Goal: Task Accomplishment & Management: Complete application form

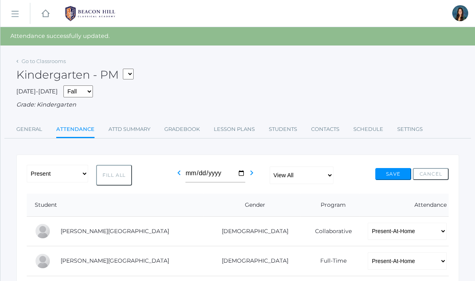
click at [134, 80] on form "*KIND - Kindergarten AM *KIND - Kindergarten PM" at bounding box center [126, 75] width 15 height 13
click at [132, 73] on select "*KIND - Kindergarten AM *KIND - Kindergarten PM" at bounding box center [128, 74] width 11 height 11
select select "1957"
click at [125, 69] on select "*KIND - Kindergarten AM *KIND - Kindergarten PM" at bounding box center [128, 74] width 11 height 11
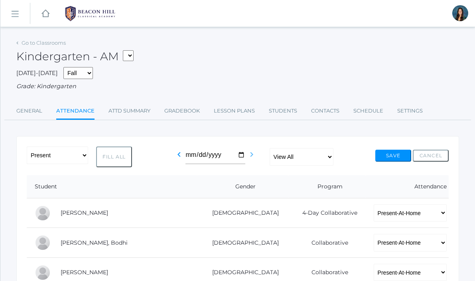
click at [250, 155] on icon "chevron_right" at bounding box center [252, 155] width 10 height 10
click at [66, 159] on select "-- Present Present-At-Home Tardy Excused Tardy Unexcused Absent Excused Absent …" at bounding box center [57, 155] width 61 height 18
select select "PH"
click at [27, 146] on select "-- Present Present-At-Home Tardy Excused Tardy Unexcused Absent Excused Absent …" at bounding box center [57, 155] width 61 height 18
click at [114, 161] on button "Fill All" at bounding box center [114, 156] width 36 height 21
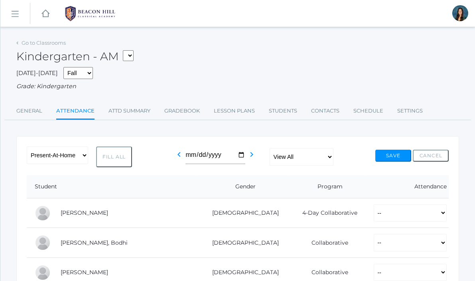
select select "PH"
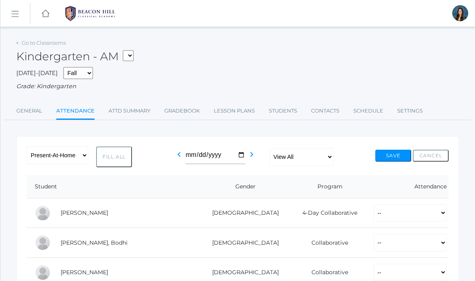
select select "PH"
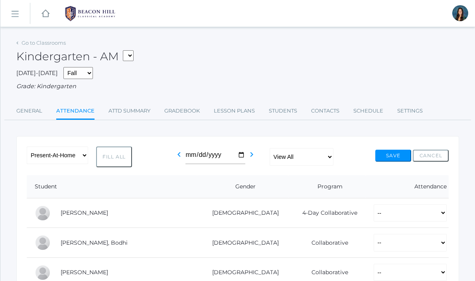
select select "PH"
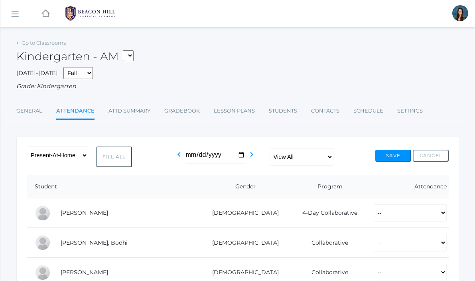
select select "PH"
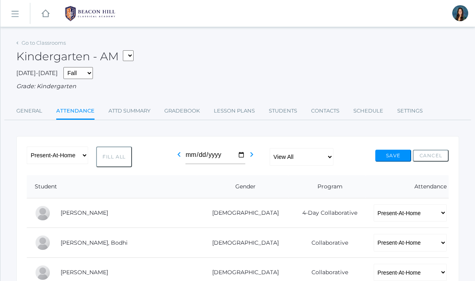
select select "PH"
click at [388, 155] on button "Save" at bounding box center [393, 156] width 36 height 12
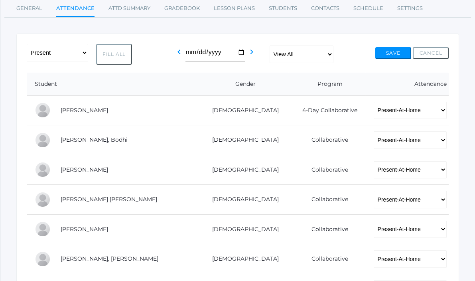
scroll to position [125, 0]
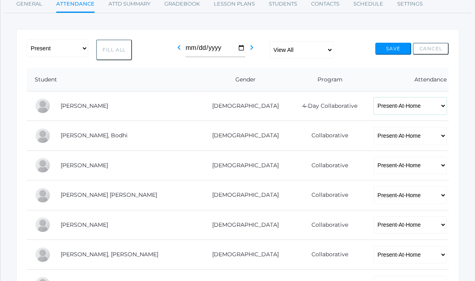
click at [374, 107] on select "-- Present Present-At-Home Tardy Excused Tardy Unexcused Absent Excused Absent …" at bounding box center [410, 106] width 73 height 18
select select
click at [374, 97] on select "-- Present Present-At-Home Tardy Excused Tardy Unexcused Absent Excused Absent …" at bounding box center [410, 106] width 73 height 18
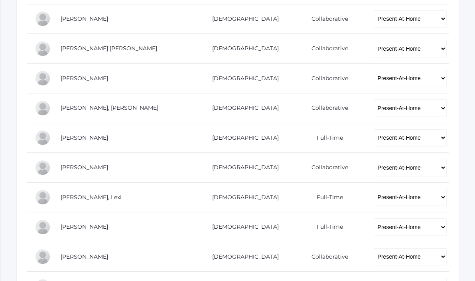
scroll to position [272, 0]
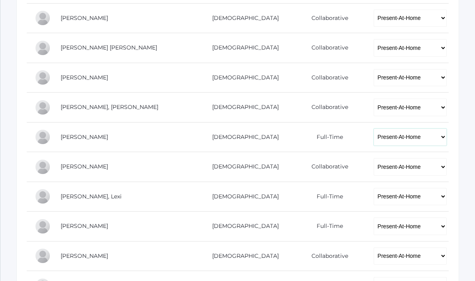
click at [374, 140] on select "-- Present Present-At-Home Tardy Excused Tardy Unexcused Absent Excused Absent …" at bounding box center [410, 137] width 73 height 18
select select
click at [374, 128] on select "-- Present Present-At-Home Tardy Excused Tardy Unexcused Absent Excused Absent …" at bounding box center [410, 137] width 73 height 18
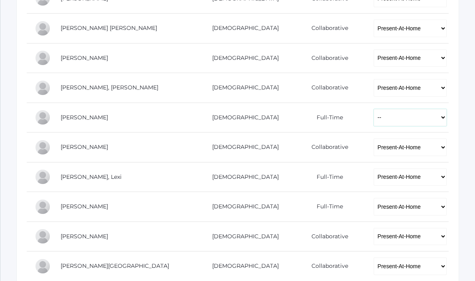
scroll to position [293, 0]
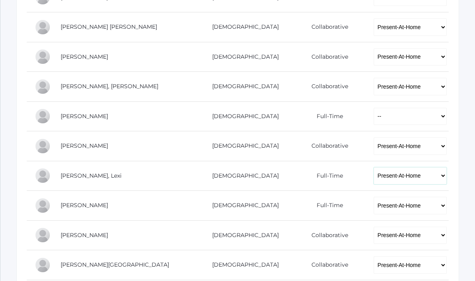
click at [374, 173] on select "-- Present Present-At-Home Tardy Excused Tardy Unexcused Absent Excused Absent …" at bounding box center [410, 176] width 73 height 18
select select
click at [374, 167] on select "-- Present Present-At-Home Tardy Excused Tardy Unexcused Absent Excused Absent …" at bounding box center [410, 176] width 73 height 18
click at [374, 207] on select "-- Present Present-At-Home Tardy Excused Tardy Unexcused Absent Excused Absent …" at bounding box center [410, 206] width 73 height 18
select select
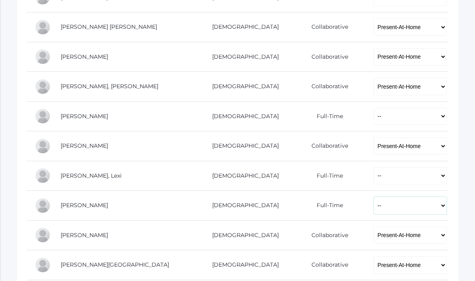
click at [374, 197] on select "-- Present Present-At-Home Tardy Excused Tardy Unexcused Absent Excused Absent …" at bounding box center [410, 206] width 73 height 18
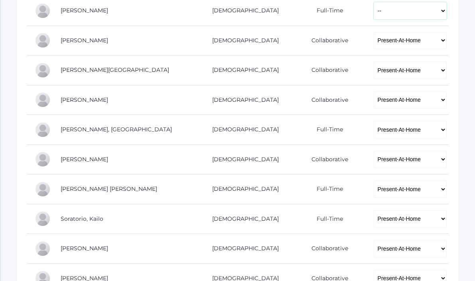
scroll to position [497, 0]
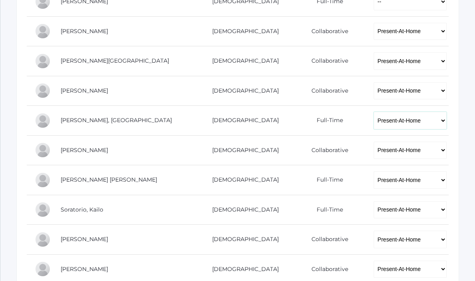
click at [374, 120] on select "-- Present Present-At-Home Tardy Excused Tardy Unexcused Absent Excused Absent …" at bounding box center [410, 121] width 73 height 18
select select
click at [374, 112] on select "-- Present Present-At-Home Tardy Excused Tardy Unexcused Absent Excused Absent …" at bounding box center [410, 121] width 73 height 18
click at [374, 183] on select "-- Present Present-At-Home Tardy Excused Tardy Unexcused Absent Excused Absent …" at bounding box center [410, 180] width 73 height 18
select select
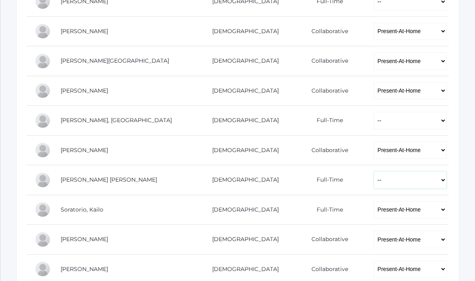
click at [374, 171] on select "-- Present Present-At-Home Tardy Excused Tardy Unexcused Absent Excused Absent …" at bounding box center [410, 180] width 73 height 18
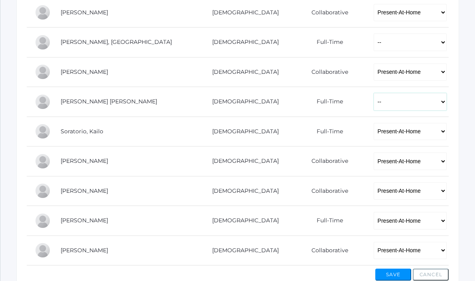
scroll to position [584, 0]
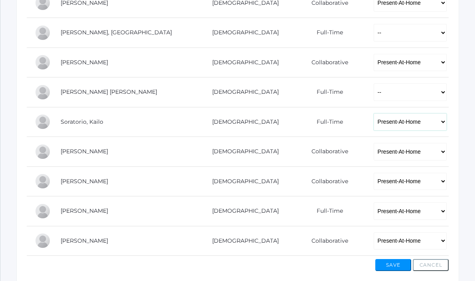
click at [374, 122] on select "-- Present Present-At-Home Tardy Excused Tardy Unexcused Absent Excused Absent …" at bounding box center [410, 122] width 73 height 18
select select
click at [374, 113] on select "-- Present Present-At-Home Tardy Excused Tardy Unexcused Absent Excused Absent …" at bounding box center [410, 122] width 73 height 18
click at [374, 153] on select "-- Present Present-At-Home Tardy Excused Tardy Unexcused Absent Excused Absent …" at bounding box center [410, 152] width 73 height 18
select select "AE"
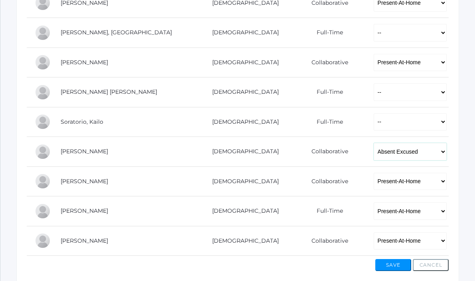
click at [374, 143] on select "-- Present Present-At-Home Tardy Excused Tardy Unexcused Absent Excused Absent …" at bounding box center [410, 152] width 73 height 18
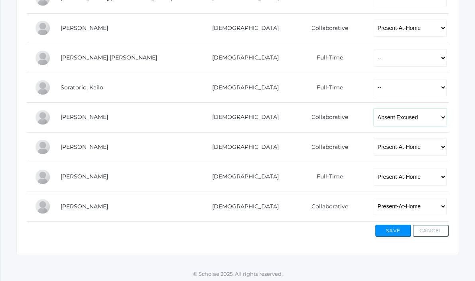
scroll to position [621, 0]
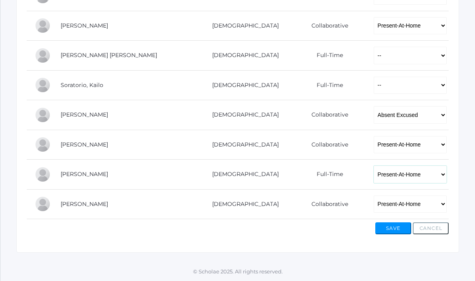
click at [374, 172] on select "-- Present Present-At-Home Tardy Excused Tardy Unexcused Absent Excused Absent …" at bounding box center [410, 174] width 73 height 18
select select
click at [374, 165] on select "-- Present Present-At-Home Tardy Excused Tardy Unexcused Absent Excused Absent …" at bounding box center [410, 174] width 73 height 18
click at [395, 228] on button "Save" at bounding box center [393, 228] width 36 height 12
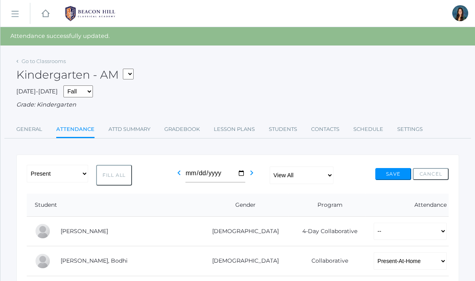
click at [134, 77] on select "*KIND - Kindergarten AM *KIND - Kindergarten PM" at bounding box center [128, 74] width 11 height 11
select select "2131"
click at [125, 69] on select "*KIND - Kindergarten AM *KIND - Kindergarten PM" at bounding box center [128, 74] width 11 height 11
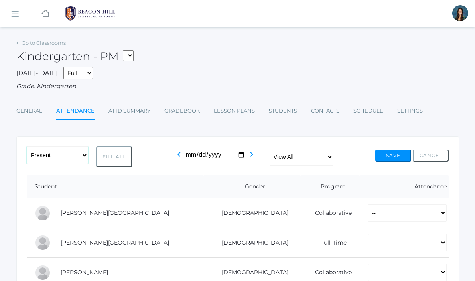
click at [65, 159] on select "-- Present Present-At-Home Tardy Excused Tardy Unexcused Absent Excused Absent …" at bounding box center [57, 155] width 61 height 18
click at [298, 161] on select "View All Full-Time 4-Day Collaborative Collaborative" at bounding box center [302, 157] width 64 height 18
select select "collaborative"
click at [270, 148] on select "View All Full-Time 4-Day Collaborative Collaborative" at bounding box center [302, 157] width 64 height 18
click at [72, 157] on select "-- Present Present-At-Home Tardy Excused Tardy Unexcused Absent Excused Absent …" at bounding box center [57, 155] width 61 height 18
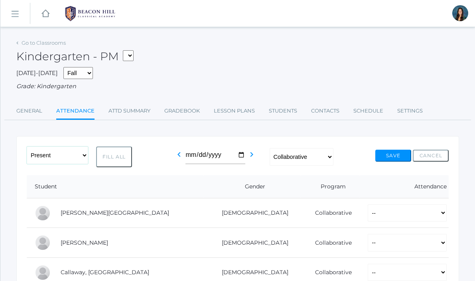
select select "PH"
click at [27, 146] on select "-- Present Present-At-Home Tardy Excused Tardy Unexcused Absent Excused Absent …" at bounding box center [57, 155] width 61 height 18
click at [118, 158] on button "Fill All" at bounding box center [114, 156] width 36 height 21
select select "PH"
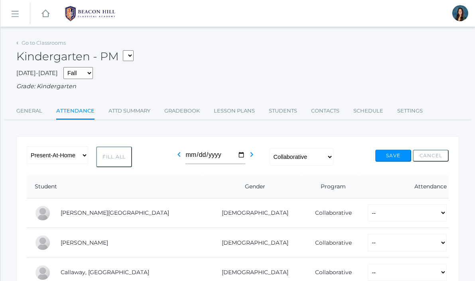
select select "PH"
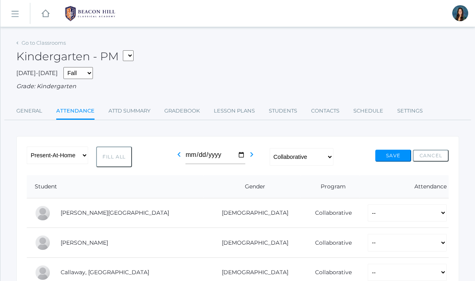
select select "PH"
click at [394, 159] on button "Save" at bounding box center [393, 156] width 36 height 12
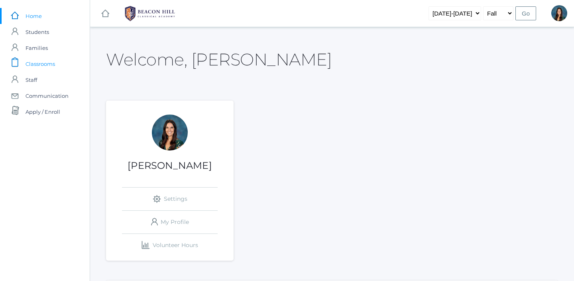
click at [31, 67] on span "Classrooms" at bounding box center [41, 64] width 30 height 16
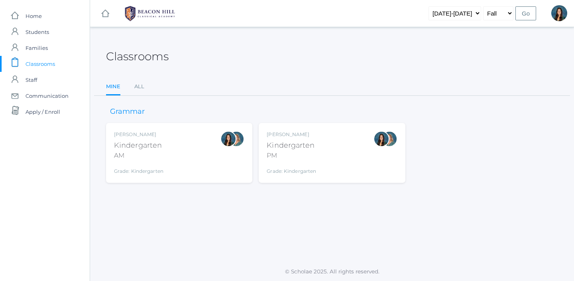
click at [175, 151] on div "[PERSON_NAME] Kindergarten AM Grade: Kindergarten *KIND" at bounding box center [179, 153] width 130 height 44
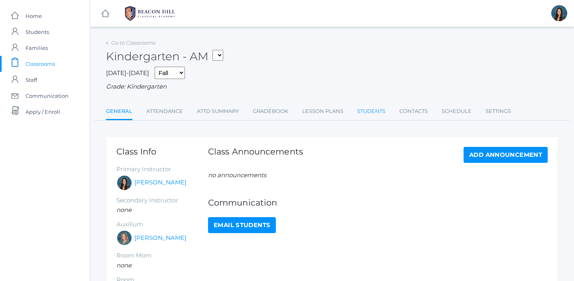
click at [366, 110] on link "Students" at bounding box center [371, 111] width 28 height 16
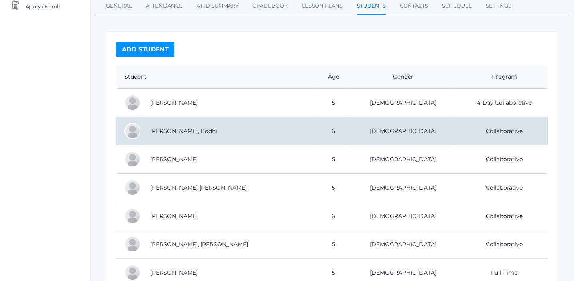
scroll to position [107, 0]
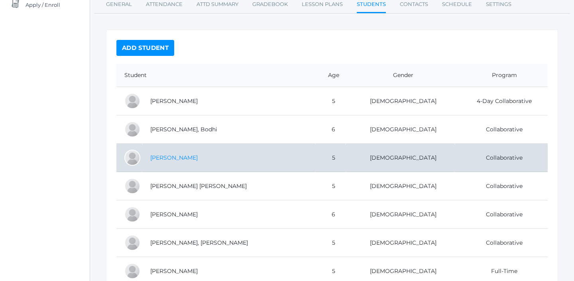
click at [174, 156] on link "Fox, Charles" at bounding box center [173, 157] width 47 height 7
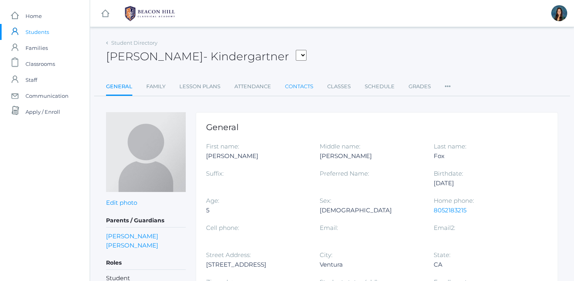
click at [304, 85] on link "Contacts" at bounding box center [299, 87] width 28 height 16
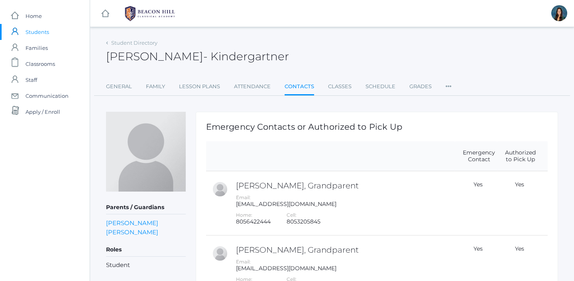
click at [446, 85] on icon at bounding box center [449, 84] width 6 height 11
click at [462, 117] on link "Communication" at bounding box center [478, 119] width 48 height 16
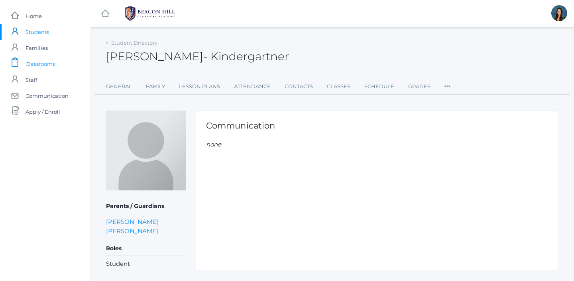
click at [51, 65] on span "Classrooms" at bounding box center [41, 64] width 30 height 16
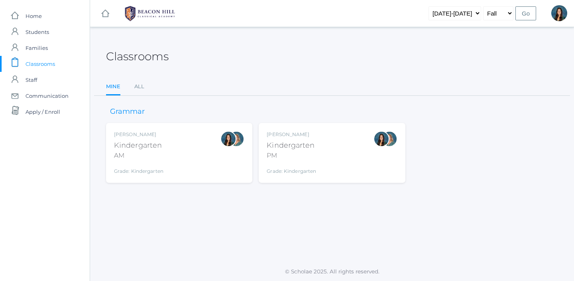
click at [155, 150] on div "Kindergarten" at bounding box center [138, 145] width 49 height 11
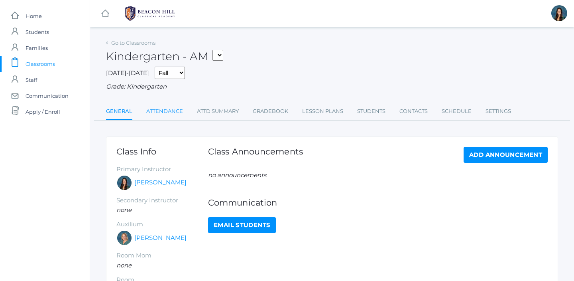
click at [167, 113] on link "Attendance" at bounding box center [164, 111] width 37 height 16
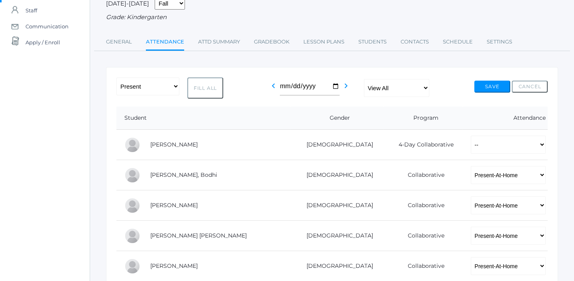
scroll to position [92, 0]
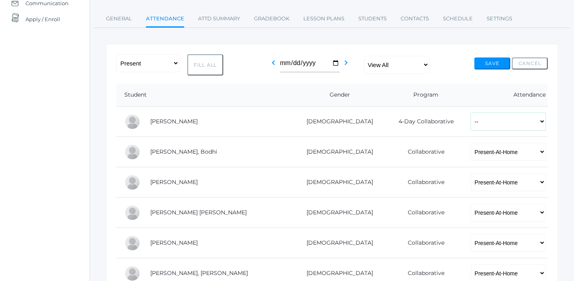
click at [471, 120] on select "-- Present Present-At-Home Tardy Excused Tardy Unexcused Absent Excused Absent …" at bounding box center [508, 121] width 75 height 18
select select "P"
click at [471, 112] on select "-- Present Present-At-Home Tardy Excused Tardy Unexcused Absent Excused Absent …" at bounding box center [508, 121] width 75 height 18
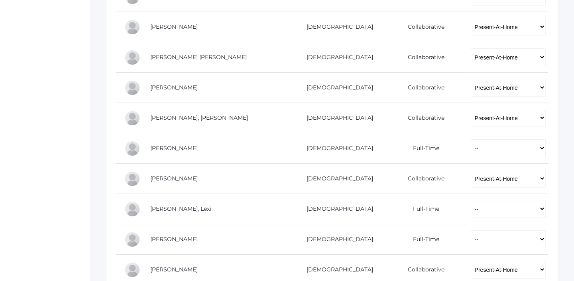
scroll to position [248, 0]
click at [471, 151] on select "-- Present Present-At-Home Tardy Excused Tardy Unexcused Absent Excused Absent …" at bounding box center [508, 147] width 75 height 18
select select "P"
click at [471, 138] on select "-- Present Present-At-Home Tardy Excused Tardy Unexcused Absent Excused Absent …" at bounding box center [508, 147] width 75 height 18
click at [471, 204] on select "-- Present Present-At-Home Tardy Excused Tardy Unexcused Absent Excused Absent …" at bounding box center [508, 208] width 75 height 18
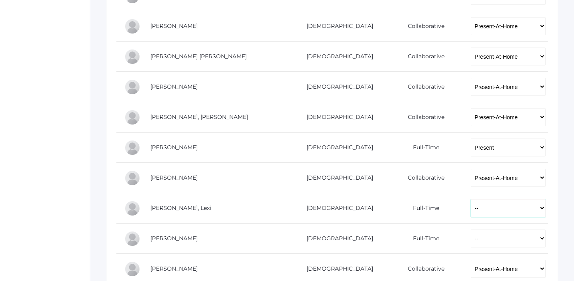
select select "P"
click at [471, 199] on select "-- Present Present-At-Home Tardy Excused Tardy Unexcused Absent Excused Absent …" at bounding box center [508, 208] width 75 height 18
click at [471, 238] on select "-- Present Present-At-Home Tardy Excused Tardy Unexcused Absent Excused Absent …" at bounding box center [508, 238] width 75 height 18
select select "P"
click at [471, 229] on select "-- Present Present-At-Home Tardy Excused Tardy Unexcused Absent Excused Absent …" at bounding box center [508, 238] width 75 height 18
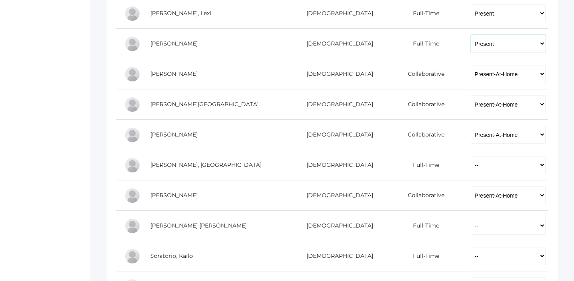
scroll to position [444, 0]
click at [463, 174] on td "-- Present Present-At-Home Tardy Excused Tardy Unexcused Absent Excused Absent …" at bounding box center [505, 164] width 85 height 30
click at [471, 167] on select "-- Present Present-At-Home Tardy Excused Tardy Unexcused Absent Excused Absent …" at bounding box center [508, 164] width 75 height 18
select select "P"
click at [471, 155] on select "-- Present Present-At-Home Tardy Excused Tardy Unexcused Absent Excused Absent …" at bounding box center [508, 164] width 75 height 18
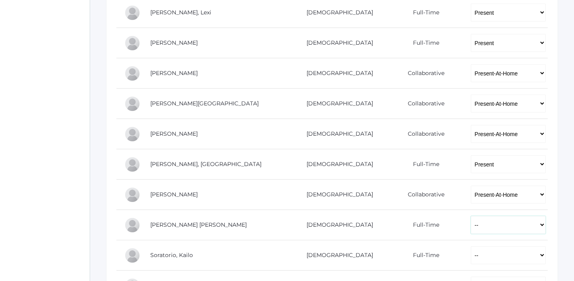
click at [471, 221] on select "-- Present Present-At-Home Tardy Excused Tardy Unexcused Absent Excused Absent …" at bounding box center [508, 225] width 75 height 18
select select "P"
click at [471, 216] on select "-- Present Present-At-Home Tardy Excused Tardy Unexcused Absent Excused Absent …" at bounding box center [508, 225] width 75 height 18
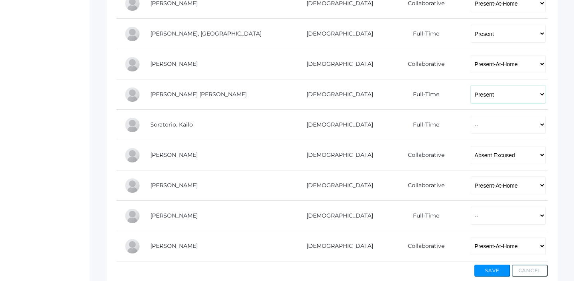
scroll to position [597, 0]
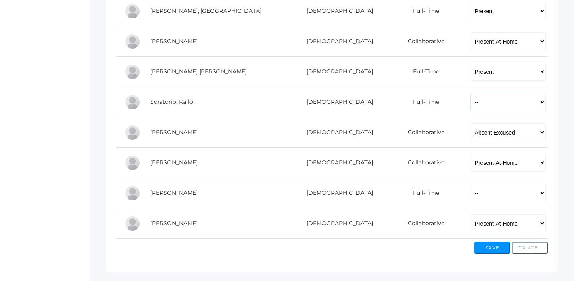
click at [471, 97] on select "-- Present Present-At-Home Tardy Excused Tardy Unexcused Absent Excused Absent …" at bounding box center [508, 102] width 75 height 18
click at [471, 93] on select "-- Present Present-At-Home Tardy Excused Tardy Unexcused Absent Excused Absent …" at bounding box center [508, 102] width 75 height 18
click at [471, 106] on select "-- Present Present-At-Home Tardy Excused Tardy Unexcused Absent Excused Absent …" at bounding box center [508, 102] width 75 height 18
select select "P"
click at [471, 93] on select "-- Present Present-At-Home Tardy Excused Tardy Unexcused Absent Excused Absent …" at bounding box center [508, 102] width 75 height 18
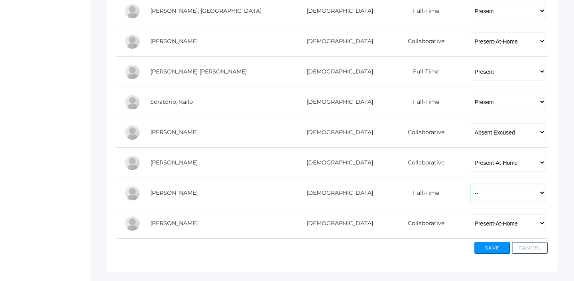
click at [471, 201] on select "-- Present Present-At-Home Tardy Excused Tardy Unexcused Absent Excused Absent …" at bounding box center [508, 193] width 75 height 18
select select "P"
click at [471, 184] on select "-- Present Present-At-Home Tardy Excused Tardy Unexcused Absent Excused Absent …" at bounding box center [508, 193] width 75 height 18
click at [496, 246] on button "Save" at bounding box center [492, 248] width 36 height 12
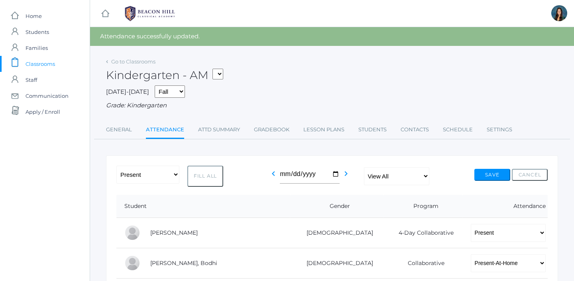
click at [223, 73] on select "*KIND - Kindergarten AM *KIND - Kindergarten PM" at bounding box center [217, 74] width 11 height 11
select select "2131"
click at [215, 69] on select "*KIND - Kindergarten AM *KIND - Kindergarten PM" at bounding box center [217, 74] width 11 height 11
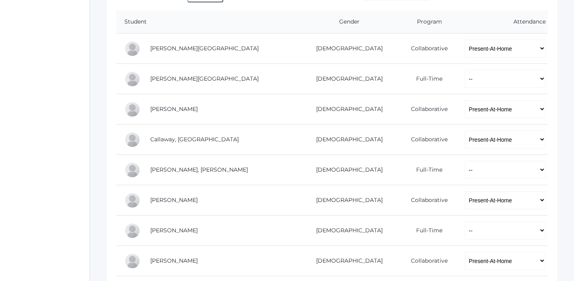
scroll to position [168, 0]
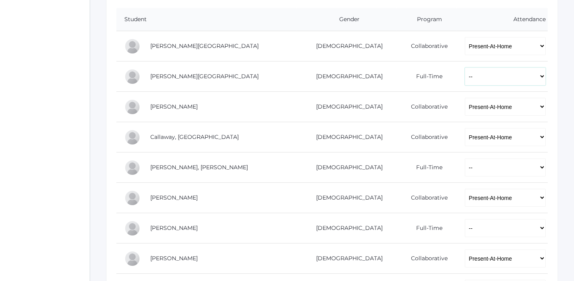
click at [487, 82] on select "-- Present Present-At-Home Tardy Excused Tardy Unexcused Absent Excused Absent …" at bounding box center [505, 76] width 81 height 18
select select "P"
click at [465, 67] on select "-- Present Present-At-Home Tardy Excused Tardy Unexcused Absent Excused Absent …" at bounding box center [505, 76] width 81 height 18
click at [481, 166] on select "-- Present Present-At-Home Tardy Excused Tardy Unexcused Absent Excused Absent …" at bounding box center [505, 167] width 81 height 18
select select "P"
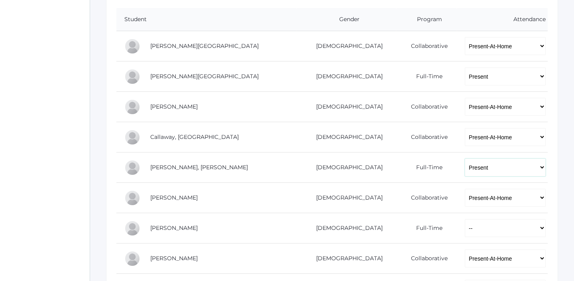
click at [465, 158] on select "-- Present Present-At-Home Tardy Excused Tardy Unexcused Absent Excused Absent …" at bounding box center [505, 167] width 81 height 18
click at [480, 237] on td "-- Present Present-At-Home Tardy Excused Tardy Unexcused Absent Excused Absent …" at bounding box center [502, 228] width 91 height 30
click at [479, 226] on select "-- Present Present-At-Home Tardy Excused Tardy Unexcused Absent Excused Absent …" at bounding box center [505, 228] width 81 height 18
select select "P"
click at [465, 219] on select "-- Present Present-At-Home Tardy Excused Tardy Unexcused Absent Excused Absent …" at bounding box center [505, 228] width 81 height 18
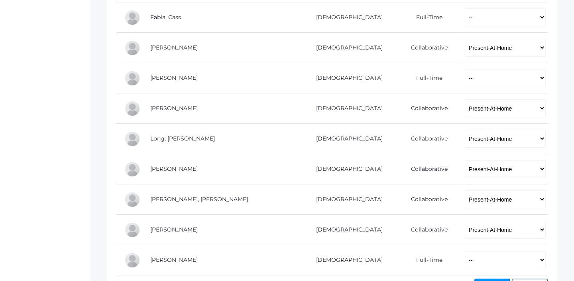
scroll to position [437, 0]
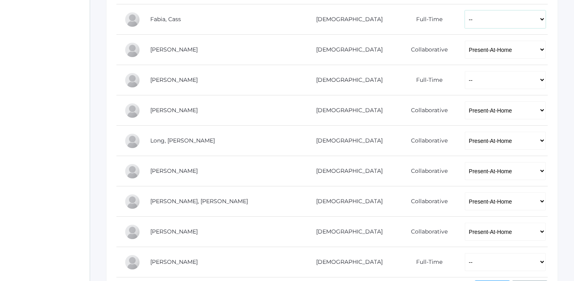
click at [465, 15] on select "-- Present Present-At-Home Tardy Excused Tardy Unexcused Absent Excused Absent …" at bounding box center [505, 19] width 81 height 18
select select "P"
click at [465, 10] on select "-- Present Present-At-Home Tardy Excused Tardy Unexcused Absent Excused Absent …" at bounding box center [505, 19] width 81 height 18
click at [465, 83] on select "-- Present Present-At-Home Tardy Excused Tardy Unexcused Absent Excused Absent …" at bounding box center [505, 80] width 81 height 18
select select "P"
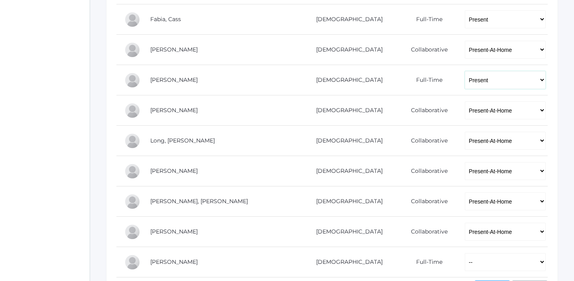
click at [465, 71] on select "-- Present Present-At-Home Tardy Excused Tardy Unexcused Absent Excused Absent …" at bounding box center [505, 80] width 81 height 18
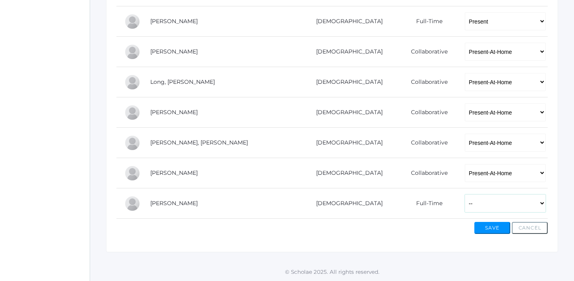
click at [465, 206] on select "-- Present Present-At-Home Tardy Excused Tardy Unexcused Absent Excused Absent …" at bounding box center [505, 203] width 81 height 18
select select "P"
click at [465, 194] on select "-- Present Present-At-Home Tardy Excused Tardy Unexcused Absent Excused Absent …" at bounding box center [505, 203] width 81 height 18
click at [486, 231] on button "Save" at bounding box center [492, 228] width 36 height 12
